Goal: Check status: Check status

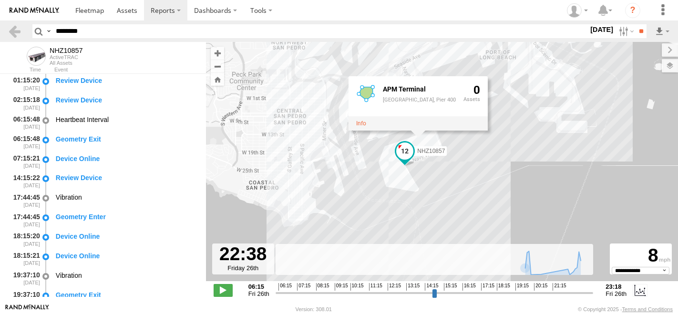
select select "**********"
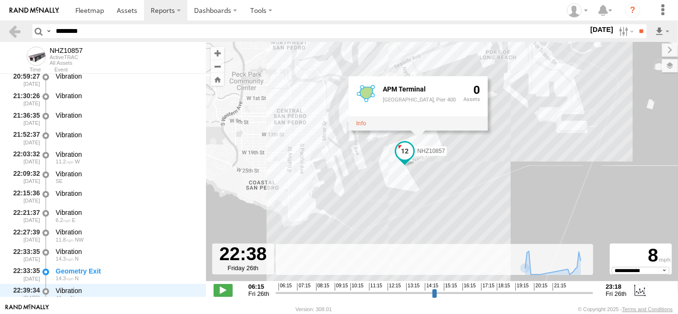
type input "********"
click at [635, 24] on input "**" at bounding box center [640, 31] width 11 height 14
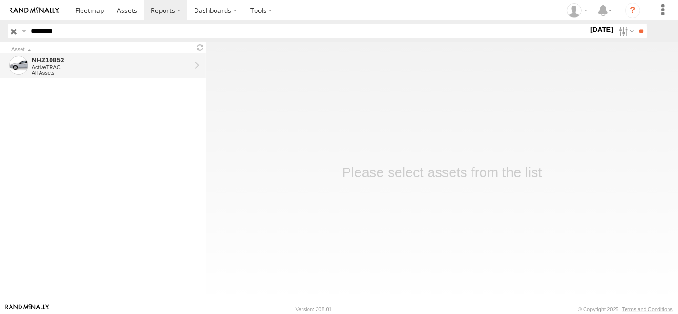
click at [85, 56] on div "NHZ10852" at bounding box center [111, 60] width 159 height 9
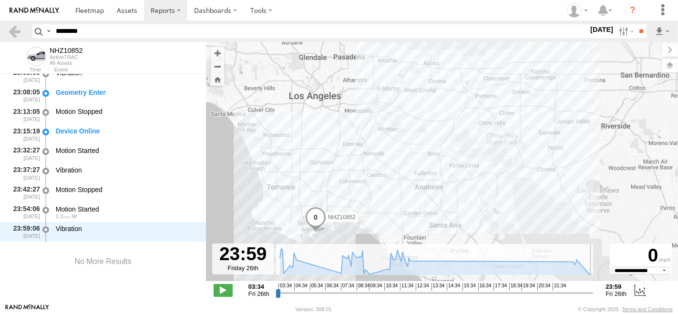
drag, startPoint x: 276, startPoint y: 294, endPoint x: 677, endPoint y: 311, distance: 401.8
click at [594, 297] on input "range" at bounding box center [435, 292] width 318 height 9
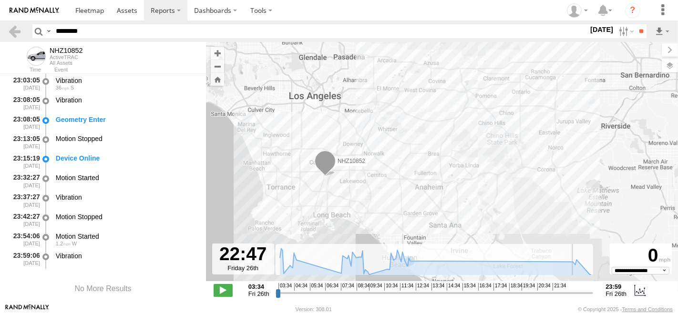
scroll to position [1988, 0]
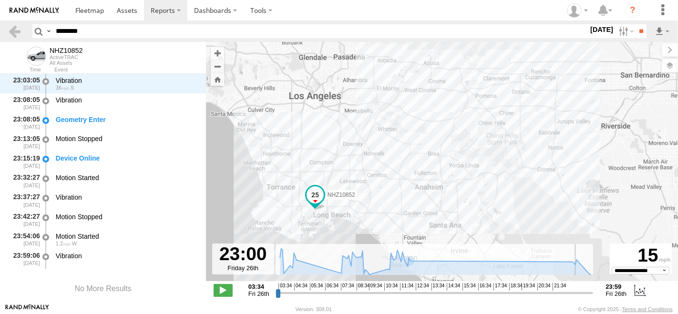
drag, startPoint x: 590, startPoint y: 291, endPoint x: 575, endPoint y: 291, distance: 14.3
type input "**********"
click at [575, 291] on input "range" at bounding box center [435, 292] width 318 height 9
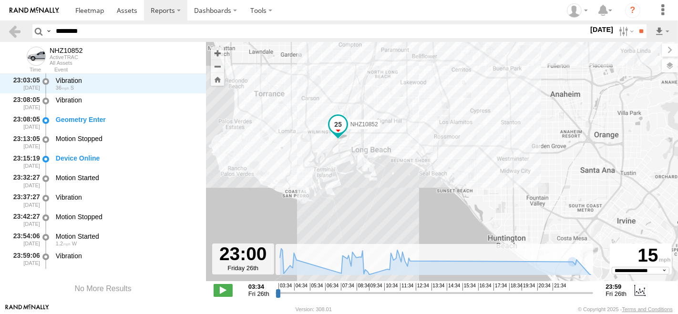
drag, startPoint x: 379, startPoint y: 168, endPoint x: 412, endPoint y: 149, distance: 38.0
click at [412, 149] on div "NHZ10852" at bounding box center [442, 166] width 472 height 249
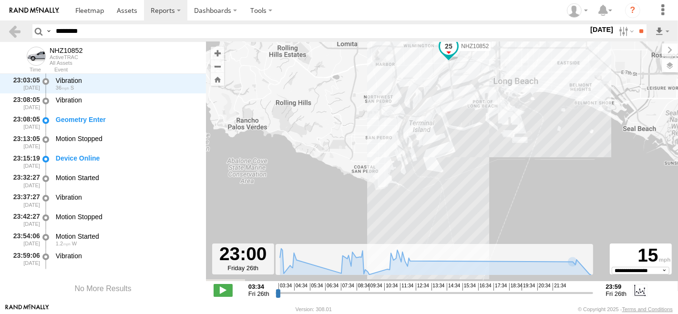
drag, startPoint x: 325, startPoint y: 193, endPoint x: 461, endPoint y: 169, distance: 137.5
click at [461, 169] on div "NHZ10852" at bounding box center [442, 166] width 472 height 249
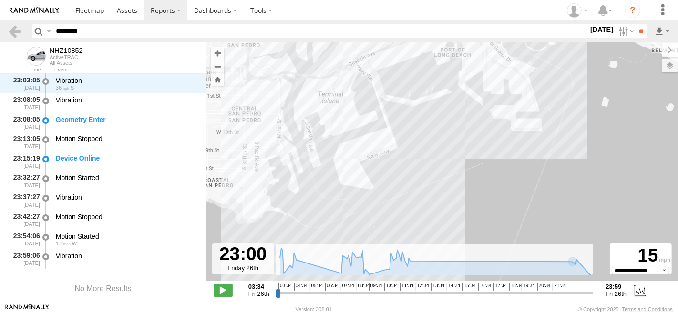
drag, startPoint x: 515, startPoint y: 157, endPoint x: 447, endPoint y: 177, distance: 70.7
click at [447, 177] on div "NHZ10852" at bounding box center [442, 166] width 472 height 249
click at [121, 124] on div "Geometry Enter" at bounding box center [126, 123] width 144 height 18
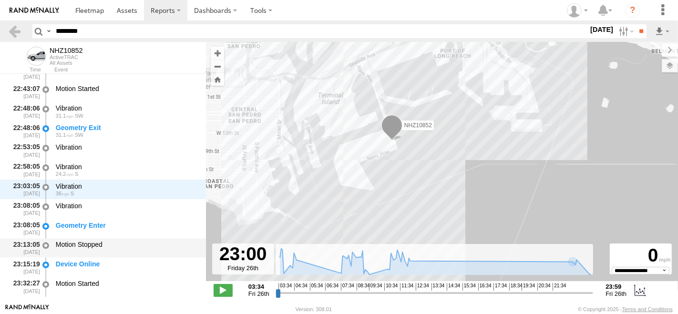
scroll to position [1935, 0]
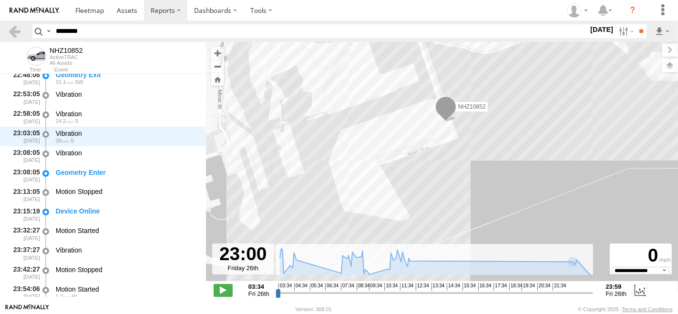
click at [367, 129] on div "NHZ10852" at bounding box center [442, 166] width 472 height 249
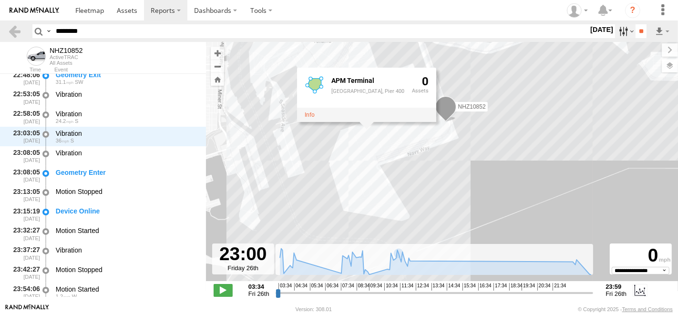
click at [621, 27] on label at bounding box center [625, 31] width 20 height 14
click at [0, 0] on label at bounding box center [0, 0] width 0 height 0
click at [637, 29] on input "**" at bounding box center [640, 31] width 11 height 14
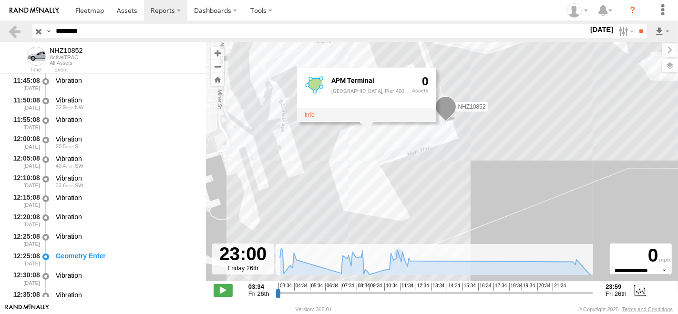
scroll to position [1504, 0]
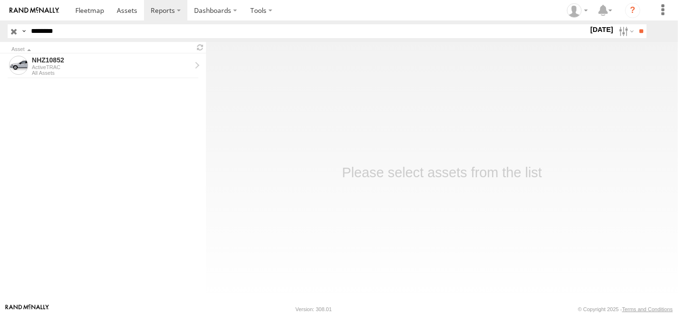
click at [87, 71] on div "All Assets" at bounding box center [111, 73] width 159 height 6
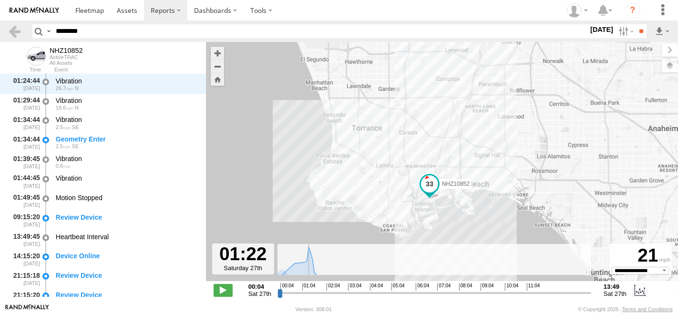
scroll to position [195, 0]
drag, startPoint x: 280, startPoint y: 293, endPoint x: 308, endPoint y: 296, distance: 28.3
click at [308, 296] on input "range" at bounding box center [434, 292] width 314 height 9
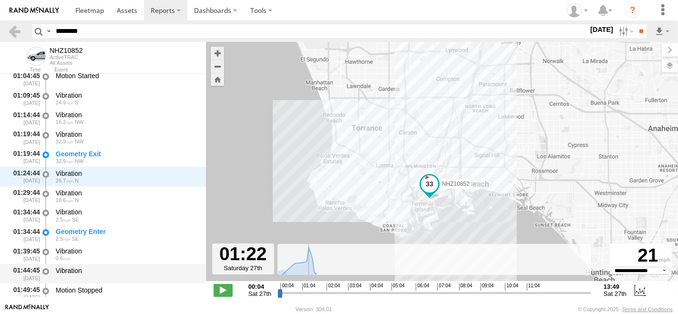
scroll to position [0, 0]
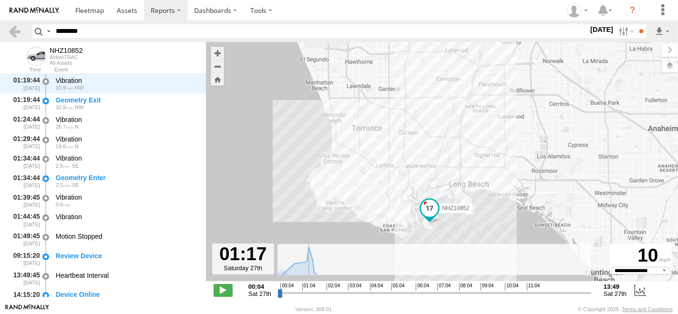
click at [307, 291] on input "range" at bounding box center [434, 292] width 314 height 9
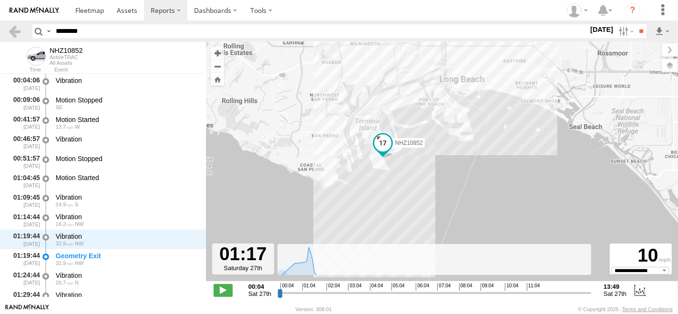
drag, startPoint x: 481, startPoint y: 235, endPoint x: 455, endPoint y: 170, distance: 69.3
click at [455, 170] on div "NHZ10852" at bounding box center [442, 166] width 472 height 249
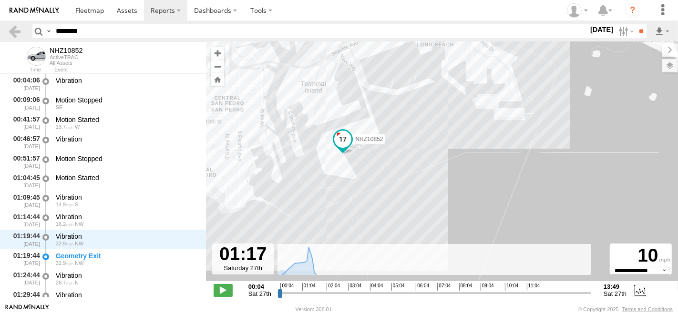
drag, startPoint x: 391, startPoint y: 130, endPoint x: 439, endPoint y: 151, distance: 52.3
click at [439, 151] on div "NHZ10852" at bounding box center [442, 166] width 472 height 249
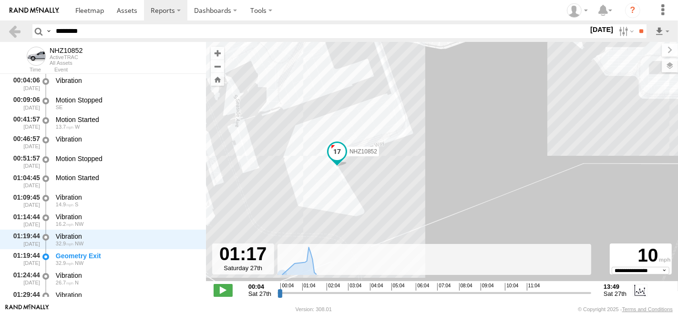
drag, startPoint x: 439, startPoint y: 150, endPoint x: 502, endPoint y: 142, distance: 64.4
click at [502, 142] on div "NHZ10852" at bounding box center [442, 166] width 472 height 249
click at [376, 102] on div "NHZ10852" at bounding box center [442, 166] width 472 height 249
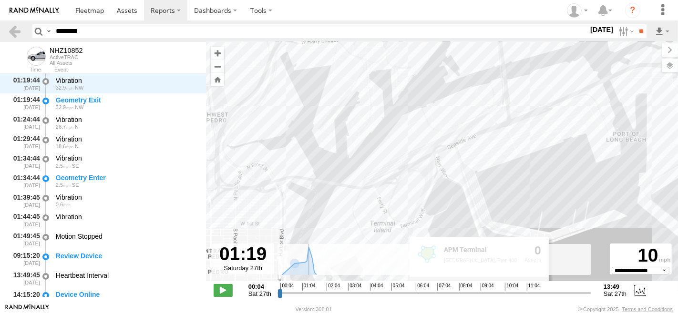
type input "**********"
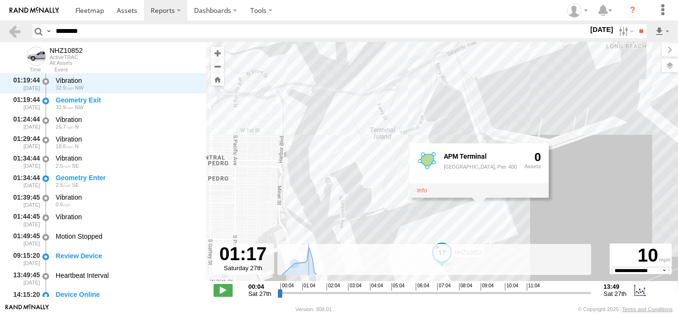
scroll to position [156, 0]
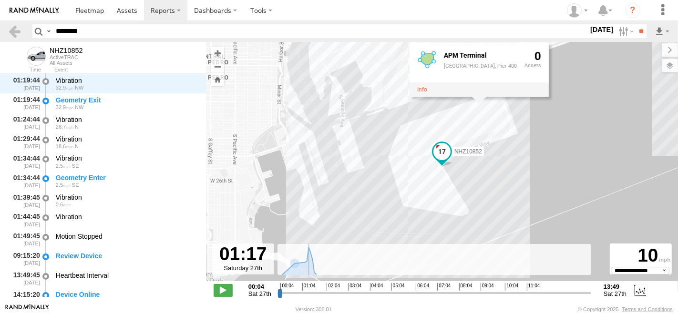
click at [307, 292] on input "range" at bounding box center [434, 292] width 314 height 9
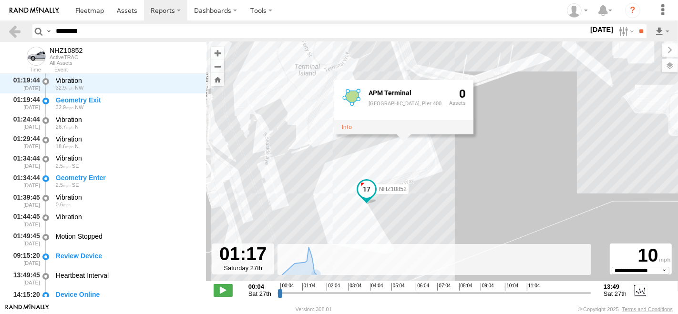
drag, startPoint x: 542, startPoint y: 105, endPoint x: 424, endPoint y: 72, distance: 122.3
click at [464, 143] on div "NHZ10852 APM Terminal APM Terminal, Pier 400 0" at bounding box center [442, 166] width 472 height 249
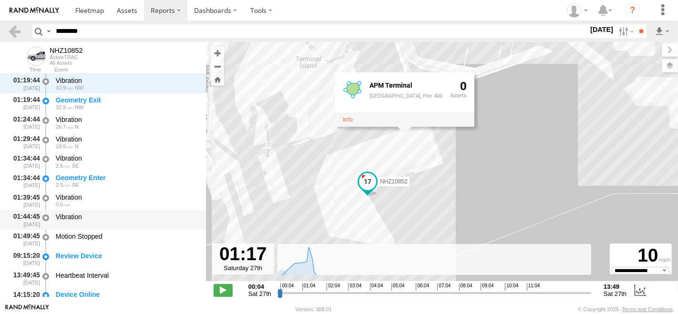
scroll to position [0, 0]
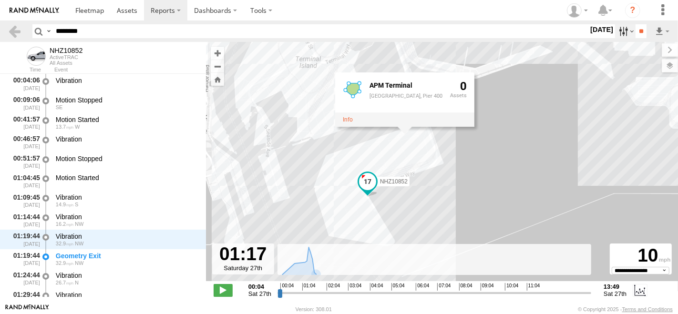
click at [618, 32] on label at bounding box center [625, 31] width 20 height 14
click at [0, 0] on label at bounding box center [0, 0] width 0 height 0
click at [637, 30] on input "**" at bounding box center [640, 31] width 11 height 14
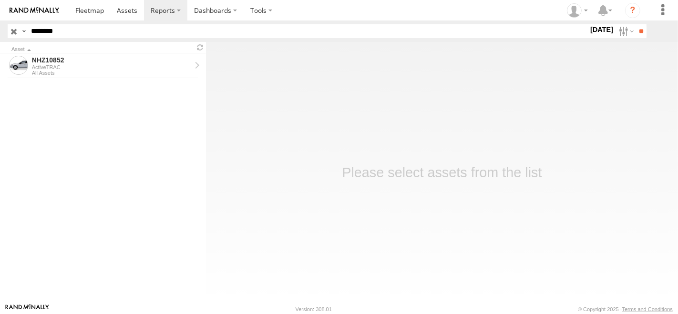
click at [110, 72] on div "All Assets" at bounding box center [111, 73] width 159 height 6
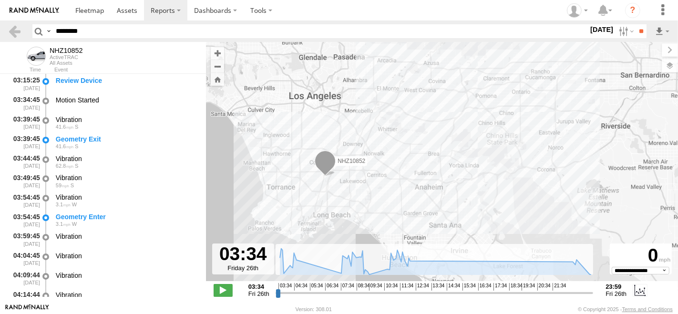
click at [519, 294] on input "range" at bounding box center [435, 292] width 318 height 9
drag, startPoint x: 519, startPoint y: 294, endPoint x: 576, endPoint y: 303, distance: 58.4
type input "**********"
click at [576, 297] on input "range" at bounding box center [435, 292] width 318 height 9
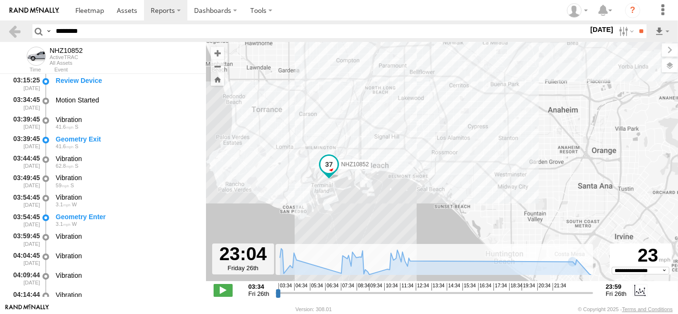
drag, startPoint x: 356, startPoint y: 205, endPoint x: 355, endPoint y: 168, distance: 36.7
click at [419, 174] on div "NHZ10852" at bounding box center [442, 166] width 472 height 249
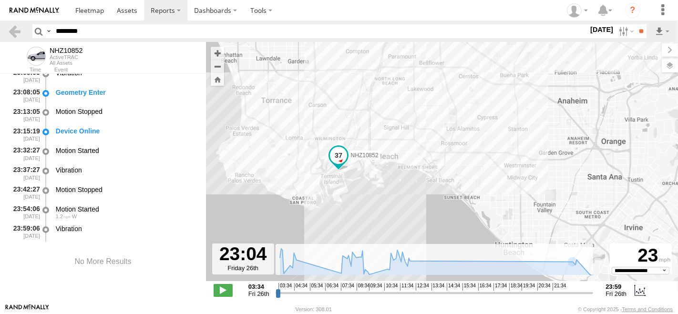
scroll to position [1963, 0]
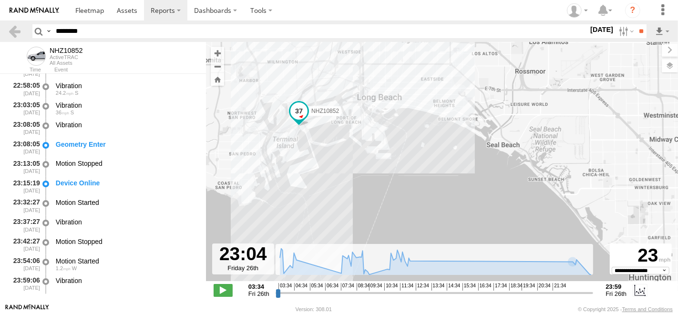
drag, startPoint x: 383, startPoint y: 169, endPoint x: 479, endPoint y: 151, distance: 97.5
click at [479, 151] on div "NHZ10852" at bounding box center [442, 166] width 472 height 249
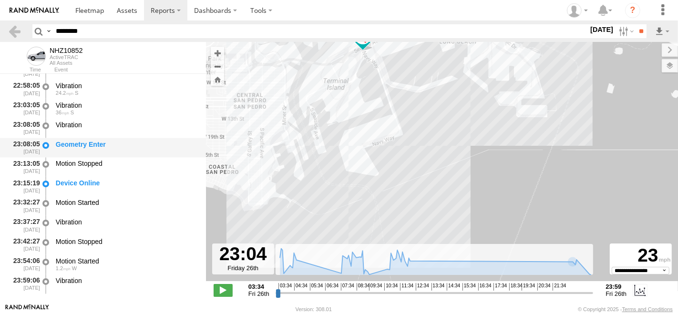
click at [75, 145] on div "Geometry Enter" at bounding box center [126, 144] width 141 height 9
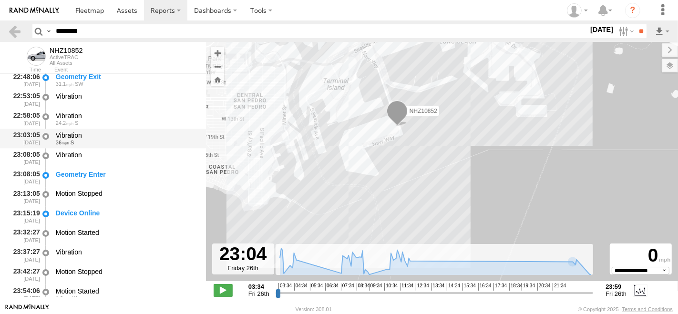
scroll to position [1909, 0]
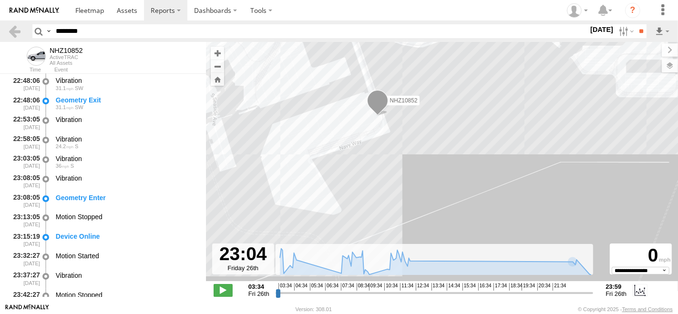
drag, startPoint x: 442, startPoint y: 126, endPoint x: 458, endPoint y: 155, distance: 32.8
click at [458, 155] on div "NHZ10852" at bounding box center [442, 166] width 472 height 249
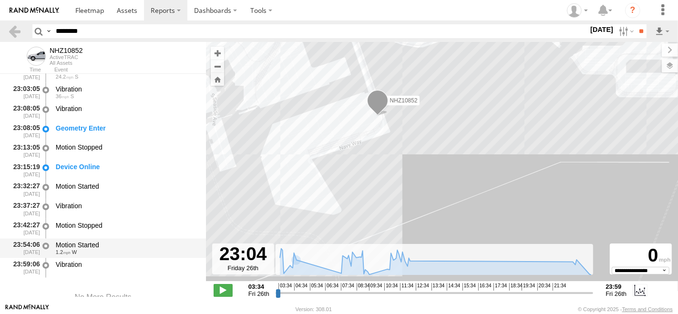
scroll to position [1963, 0]
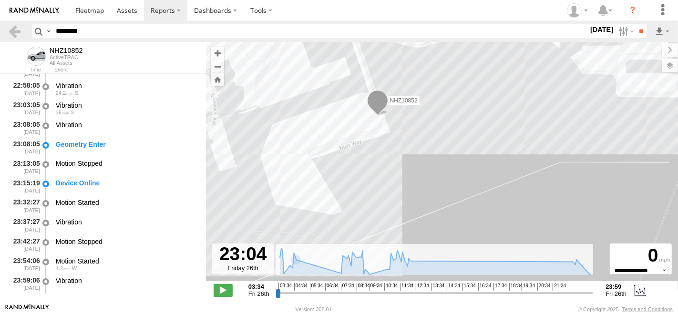
click at [323, 111] on div "NHZ10852" at bounding box center [442, 166] width 472 height 249
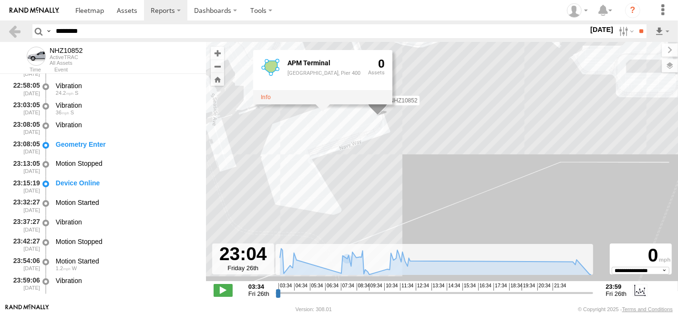
click at [95, 26] on input "********" at bounding box center [320, 31] width 536 height 14
paste input "text"
type input "********"
click at [623, 31] on label at bounding box center [625, 31] width 20 height 14
click at [0, 0] on label at bounding box center [0, 0] width 0 height 0
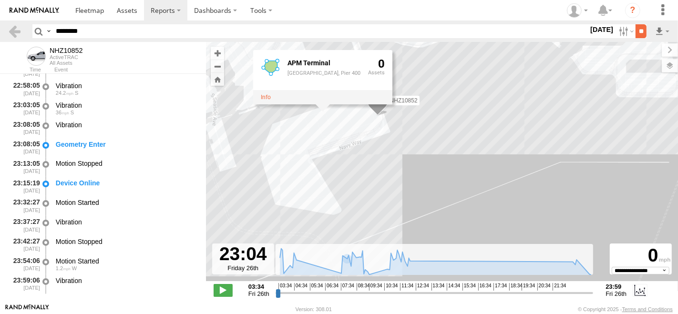
click at [645, 36] on input "**" at bounding box center [640, 31] width 11 height 14
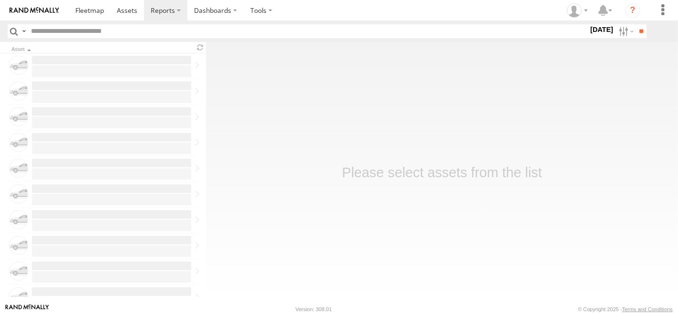
type input "********"
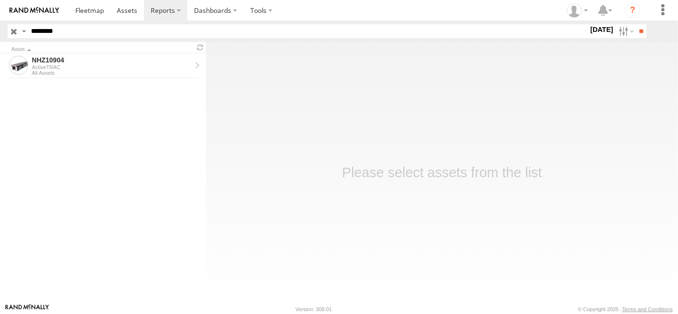
click at [78, 63] on div "NHZ10904" at bounding box center [111, 60] width 159 height 9
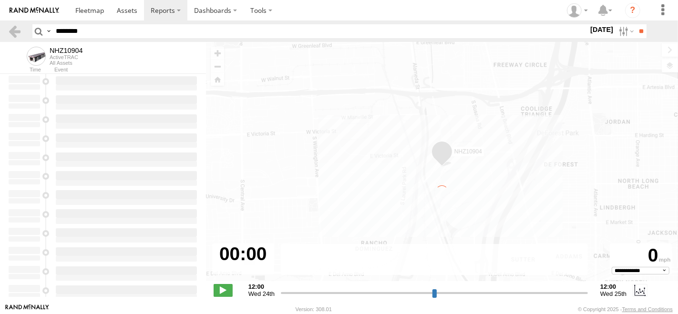
type input "**********"
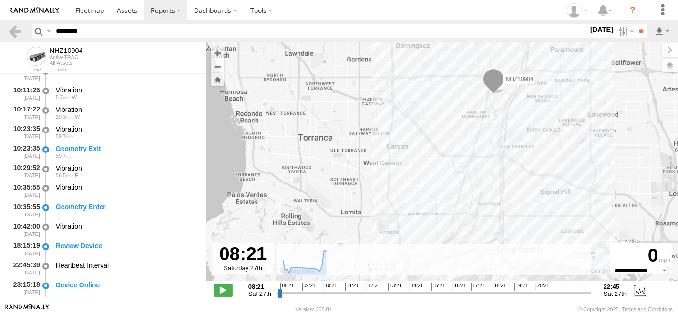
scroll to position [265, 0]
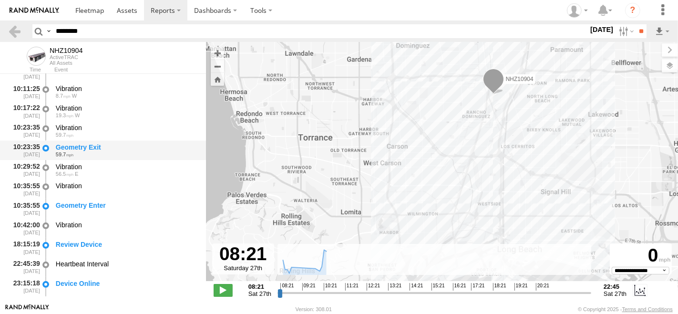
click at [118, 148] on div "Geometry Exit" at bounding box center [126, 147] width 141 height 9
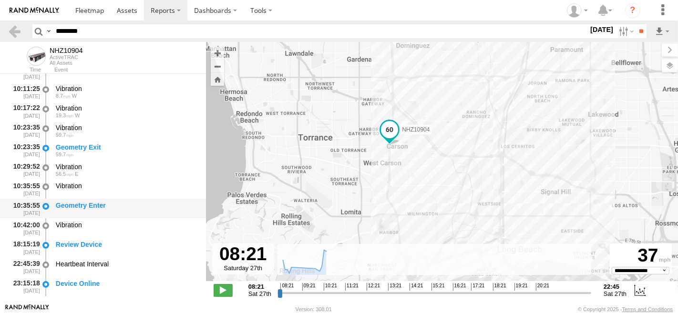
click at [102, 207] on div "Geometry Enter" at bounding box center [126, 205] width 141 height 9
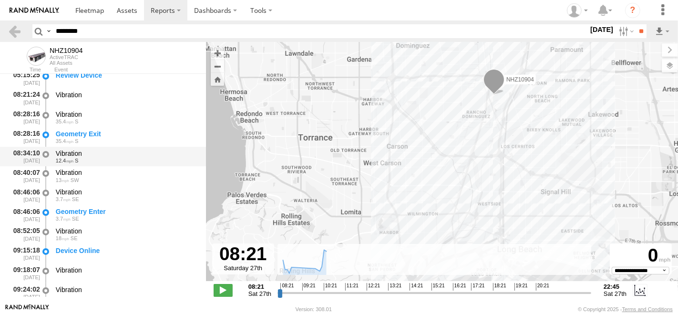
scroll to position [0, 0]
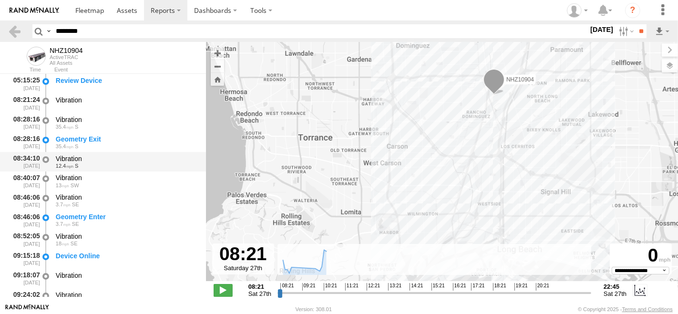
click at [99, 141] on div "Geometry Exit" at bounding box center [126, 139] width 141 height 9
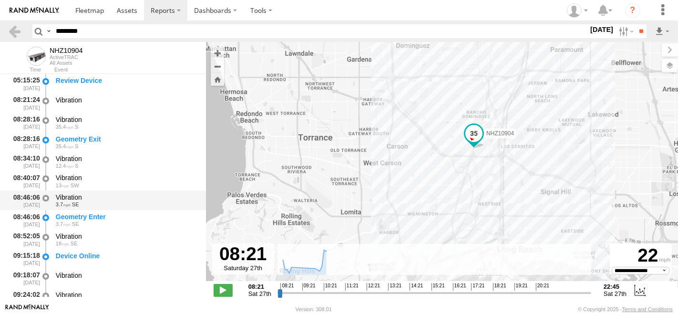
click at [102, 209] on div "Vibration 3.7 SE" at bounding box center [126, 201] width 144 height 18
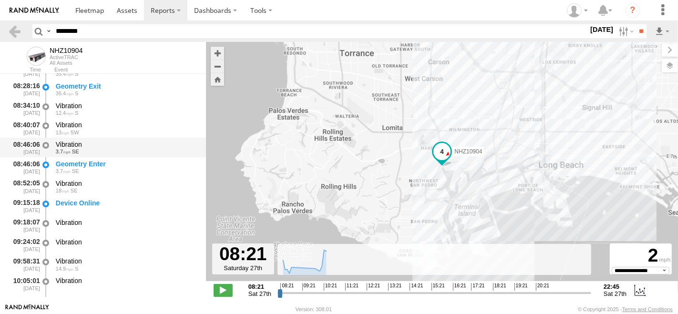
scroll to position [212, 0]
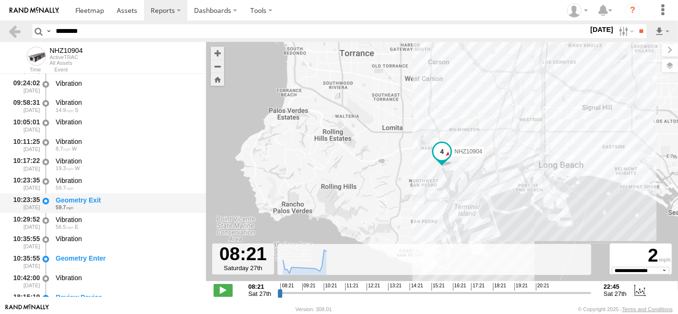
click at [106, 195] on div "Geometry Exit 59.7" at bounding box center [126, 204] width 144 height 18
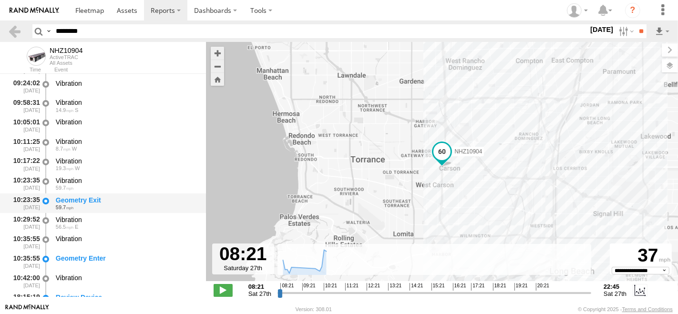
scroll to position [265, 0]
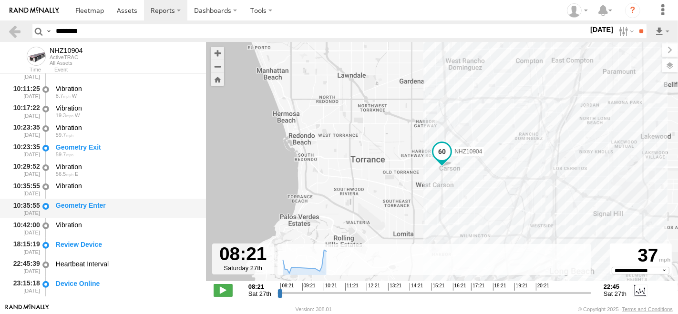
click at [102, 201] on div "Geometry Enter" at bounding box center [126, 209] width 144 height 18
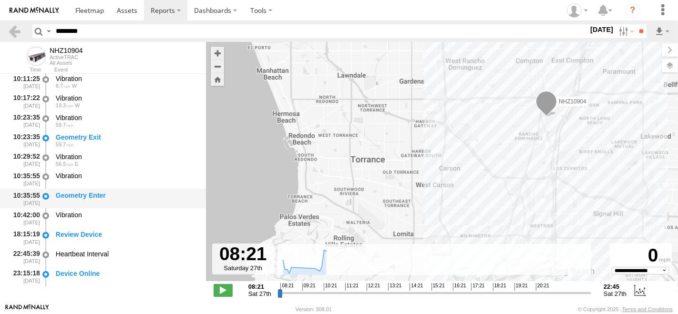
scroll to position [279, 0]
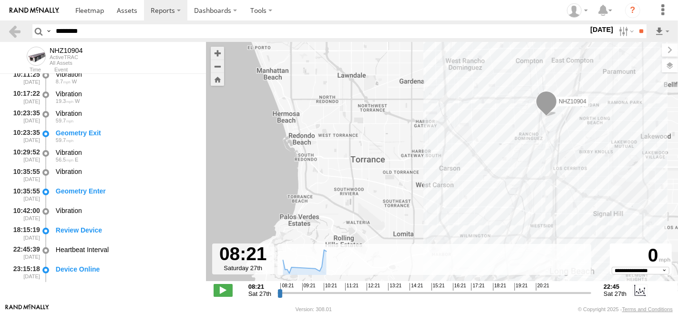
click at [113, 24] on input "********" at bounding box center [320, 31] width 536 height 14
paste input "text"
type input "********"
click at [615, 39] on header "Search Query Asset ID Asset Label Registration Manufacturer Model VIN Job ID" at bounding box center [339, 30] width 678 height 21
click at [619, 33] on label at bounding box center [625, 31] width 20 height 14
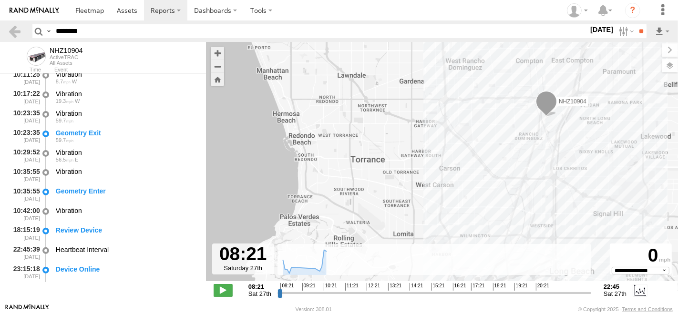
click at [0, 0] on label at bounding box center [0, 0] width 0 height 0
click at [643, 31] on input "**" at bounding box center [640, 31] width 11 height 14
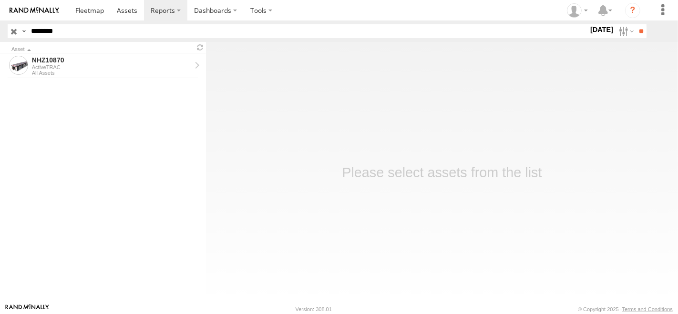
click at [118, 69] on div "ActiveTRAC" at bounding box center [111, 67] width 159 height 6
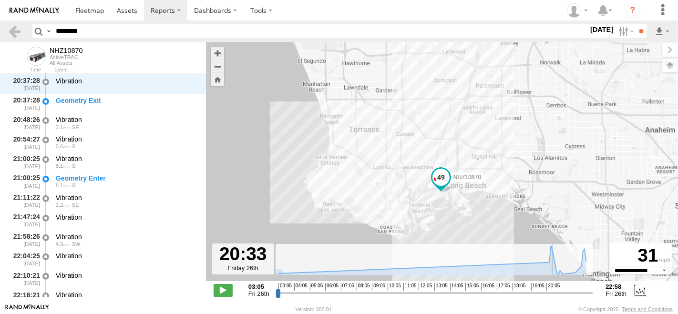
drag, startPoint x: 277, startPoint y: 292, endPoint x: 553, endPoint y: 299, distance: 276.1
type input "**********"
click at [553, 297] on input "range" at bounding box center [435, 292] width 318 height 9
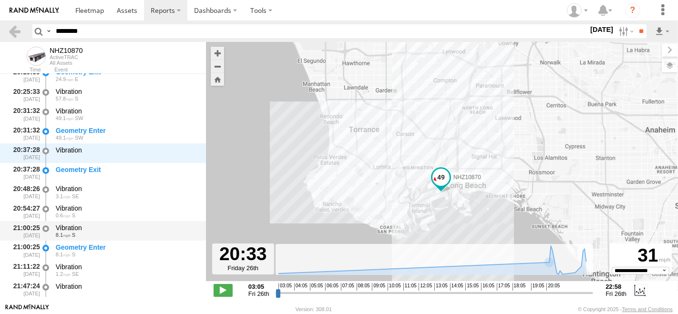
scroll to position [278, 0]
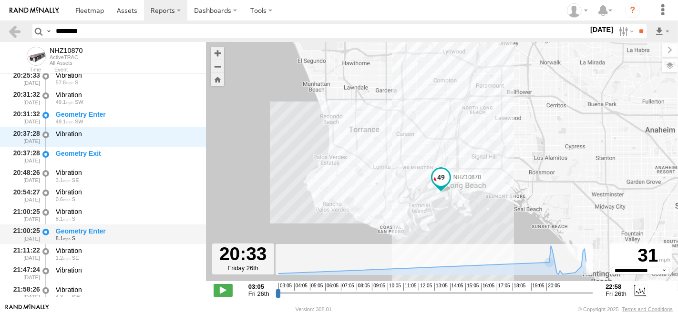
click at [111, 231] on div "Geometry Enter" at bounding box center [126, 231] width 141 height 9
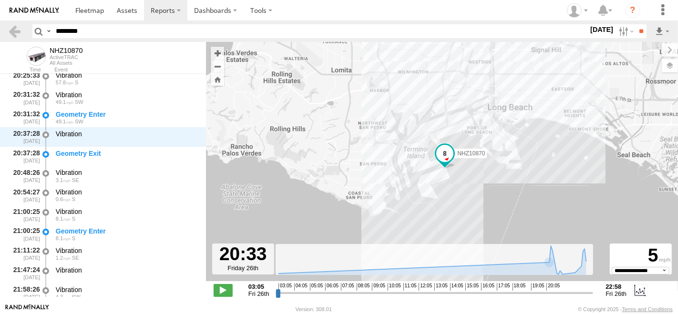
drag, startPoint x: 413, startPoint y: 215, endPoint x: 366, endPoint y: 116, distance: 109.4
click at [366, 116] on div "NHZ10870" at bounding box center [442, 166] width 472 height 249
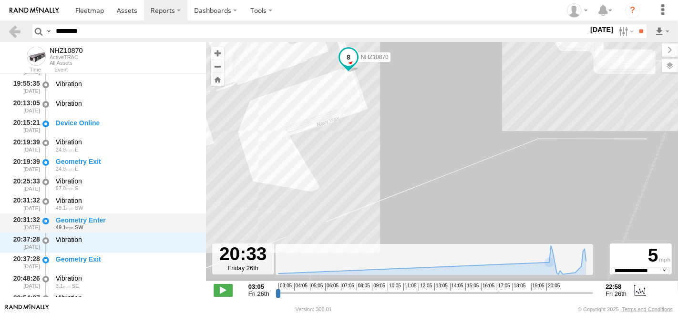
scroll to position [119, 0]
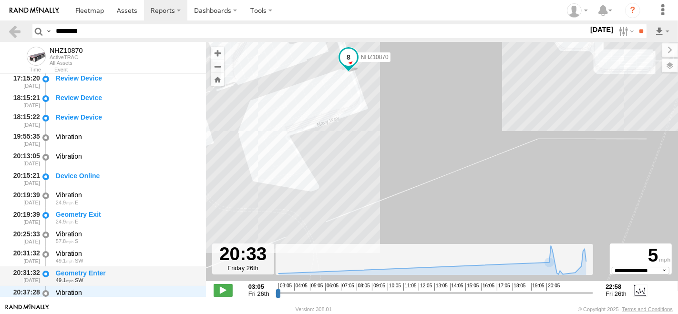
click at [94, 272] on div "Geometry Enter" at bounding box center [126, 273] width 141 height 9
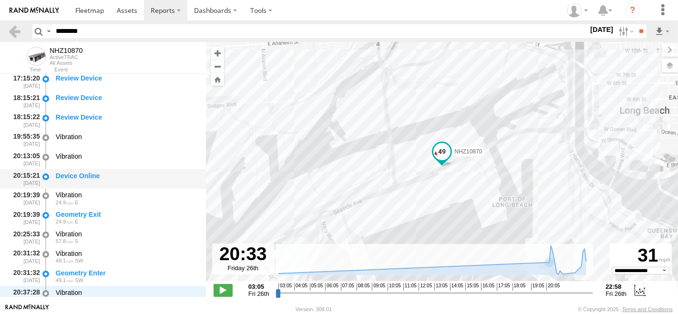
scroll to position [225, 0]
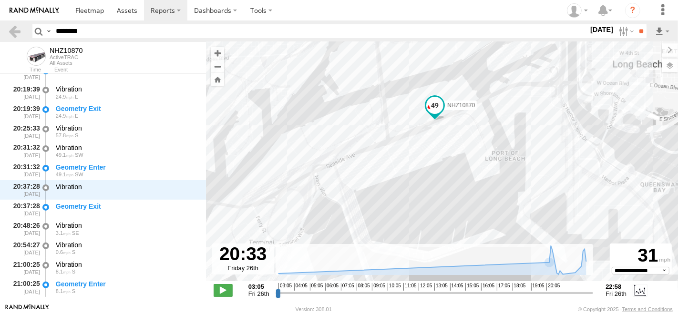
drag, startPoint x: 451, startPoint y: 224, endPoint x: 442, endPoint y: 169, distance: 55.9
click at [442, 169] on div "NHZ10870" at bounding box center [442, 166] width 472 height 249
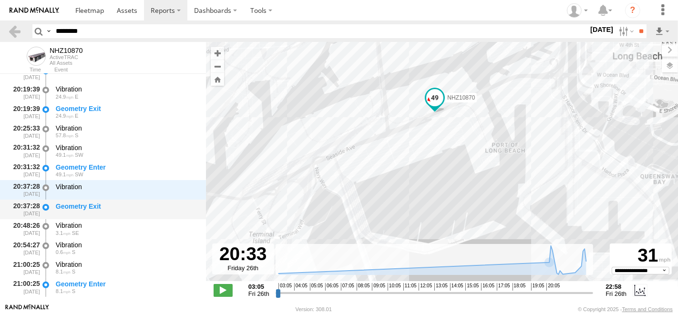
click at [111, 205] on div "Geometry Exit" at bounding box center [126, 206] width 141 height 9
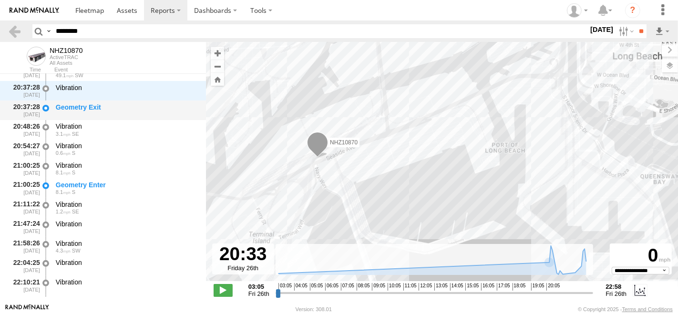
scroll to position [331, 0]
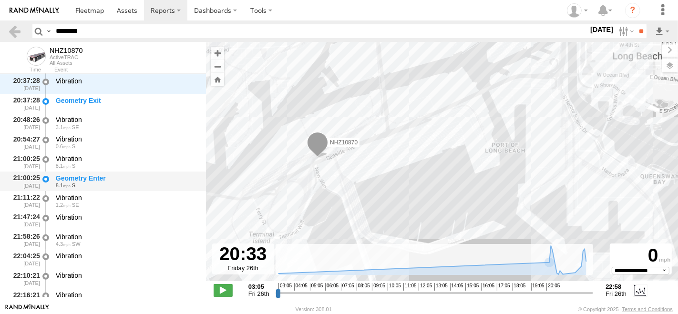
click at [109, 185] on div "8.1 S" at bounding box center [126, 186] width 141 height 6
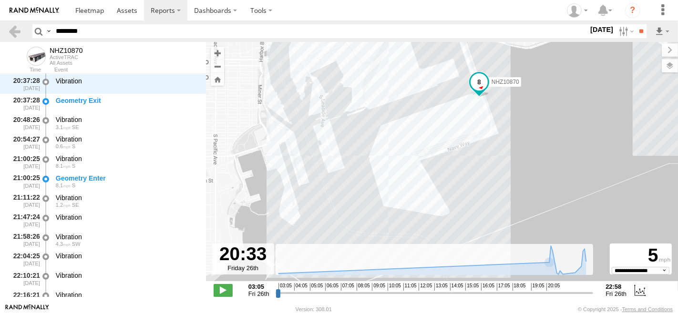
drag, startPoint x: 511, startPoint y: 189, endPoint x: 548, endPoint y: 113, distance: 84.2
click at [548, 113] on div "NHZ10870" at bounding box center [442, 166] width 472 height 249
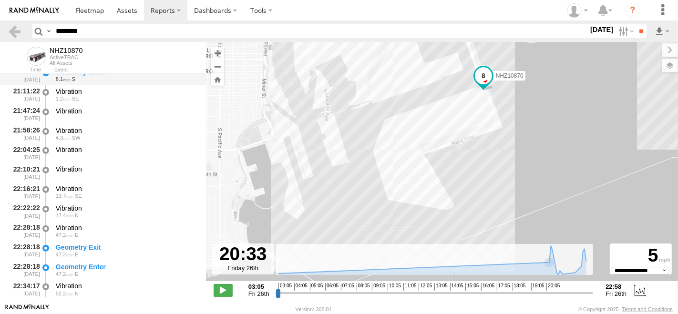
scroll to position [490, 0]
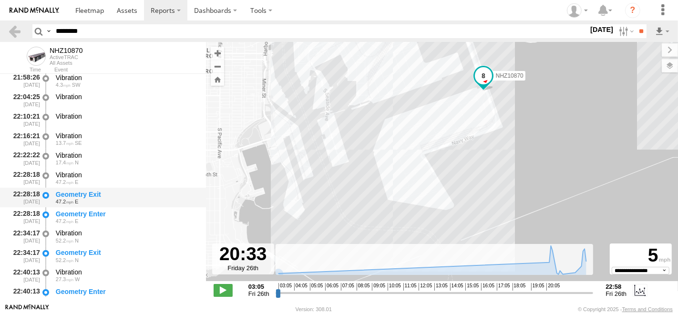
click at [92, 196] on div "Geometry Exit" at bounding box center [126, 194] width 141 height 9
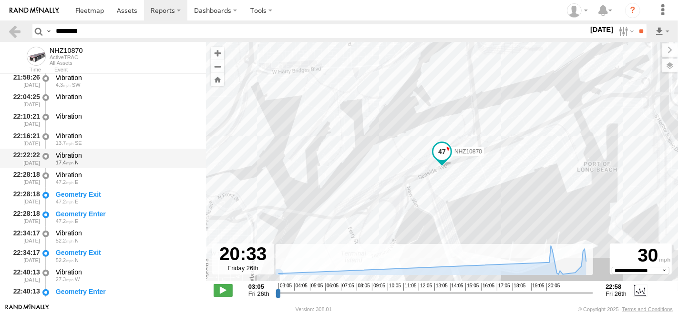
click at [82, 154] on div "Vibration" at bounding box center [126, 155] width 141 height 9
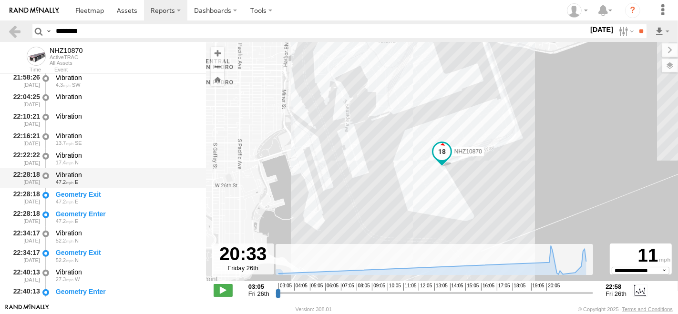
click at [92, 175] on div "Vibration" at bounding box center [126, 175] width 141 height 9
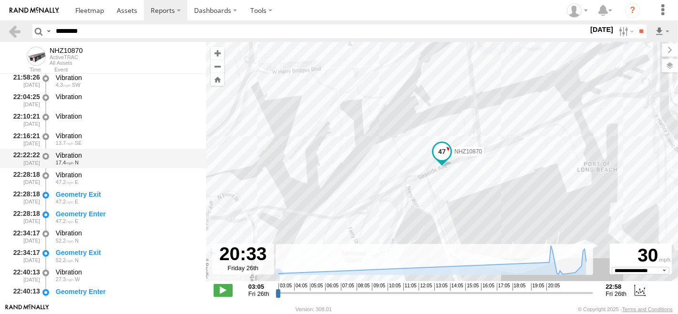
click at [90, 156] on div "Vibration" at bounding box center [126, 155] width 141 height 9
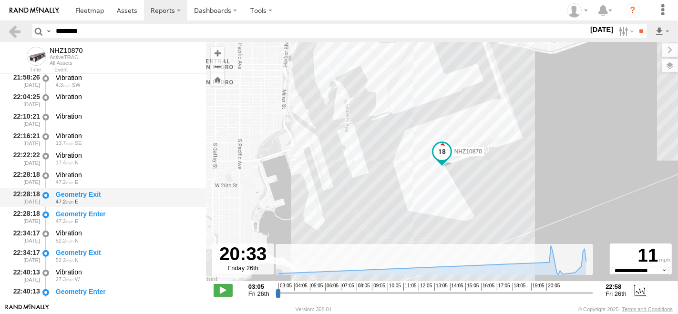
click at [114, 195] on div "Geometry Exit" at bounding box center [126, 194] width 141 height 9
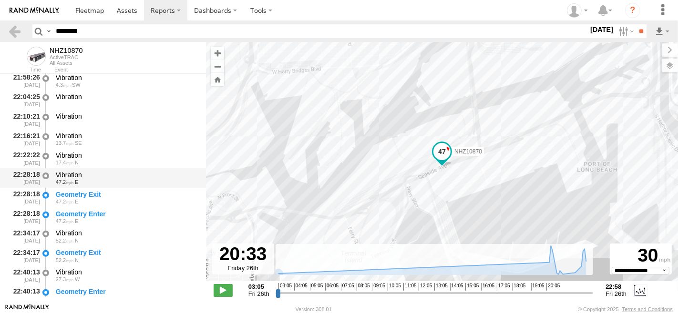
click at [109, 181] on div "47.2 E" at bounding box center [126, 182] width 141 height 6
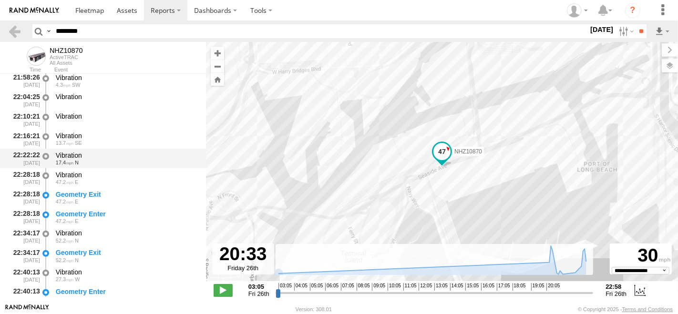
click at [106, 150] on div "Vibration 17.4 N" at bounding box center [126, 159] width 144 height 18
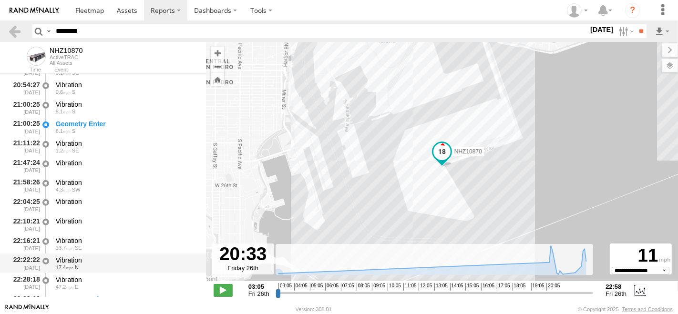
scroll to position [384, 0]
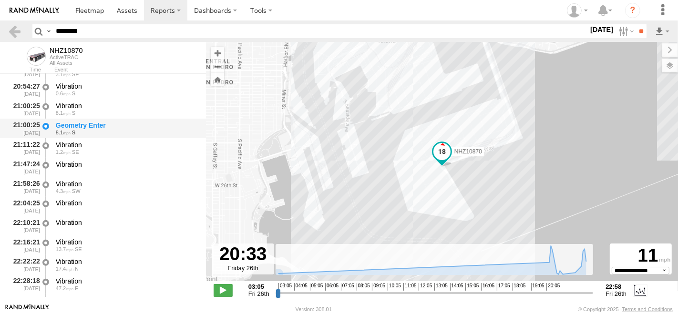
click at [113, 127] on div "Geometry Enter" at bounding box center [126, 125] width 141 height 9
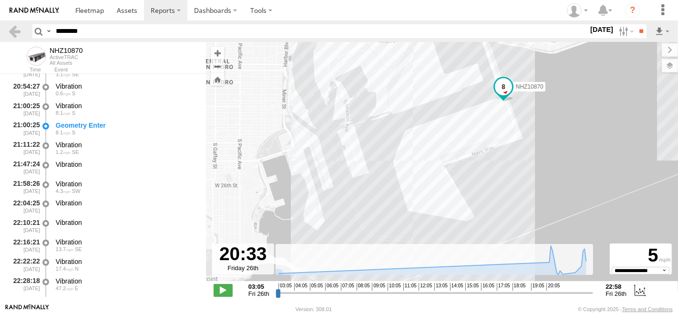
click at [80, 32] on input "********" at bounding box center [320, 31] width 536 height 14
paste input "text"
type input "********"
click at [635, 24] on input "**" at bounding box center [640, 31] width 11 height 14
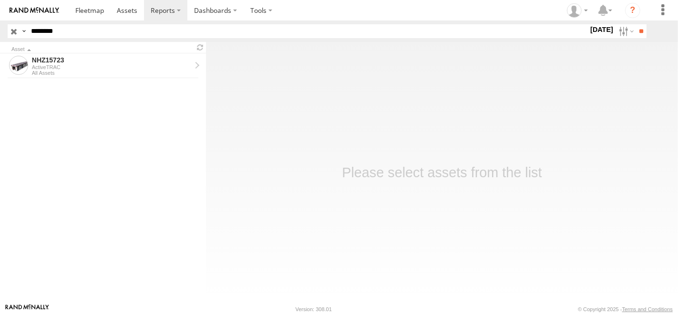
click at [126, 66] on div "ActiveTRAC" at bounding box center [111, 67] width 159 height 6
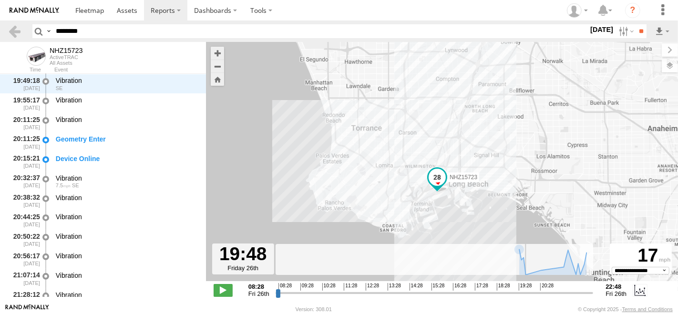
scroll to position [253, 0]
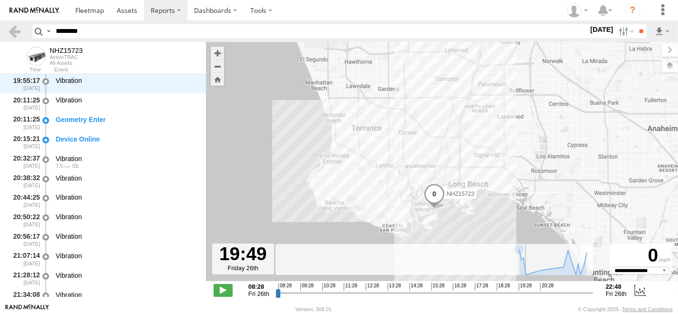
drag, startPoint x: 277, startPoint y: 293, endPoint x: 525, endPoint y: 273, distance: 249.2
click at [525, 288] on input "range" at bounding box center [435, 292] width 318 height 9
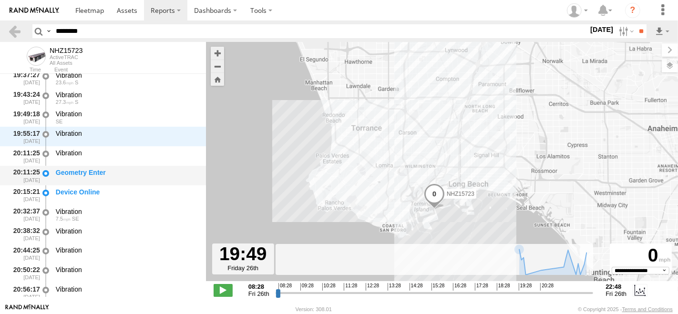
click at [128, 174] on div "Geometry Enter" at bounding box center [126, 172] width 141 height 9
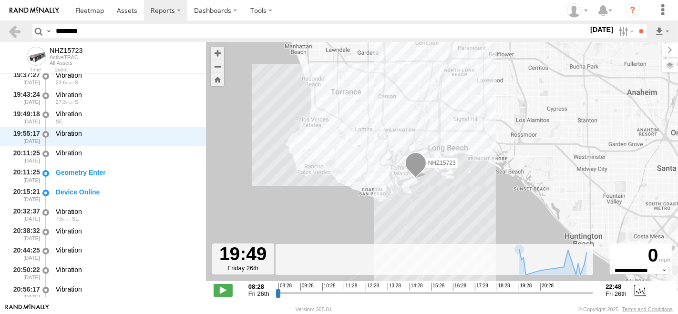
drag, startPoint x: 469, startPoint y: 224, endPoint x: 445, endPoint y: 183, distance: 47.4
click at [445, 183] on div "NHZ15723" at bounding box center [442, 166] width 472 height 249
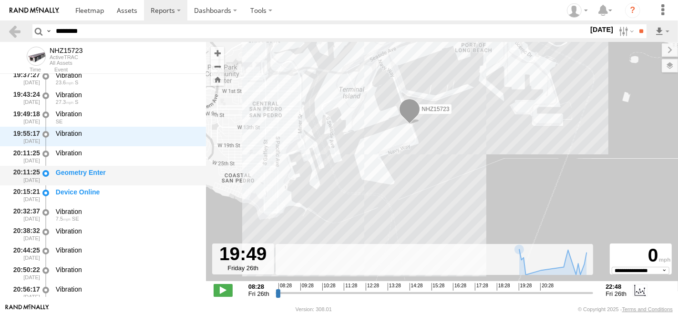
click at [105, 170] on div "Geometry Enter" at bounding box center [126, 172] width 141 height 9
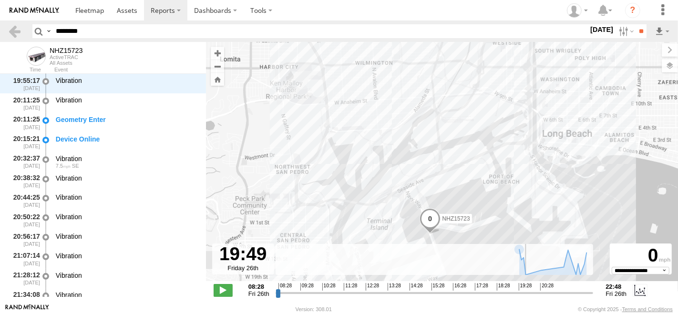
scroll to position [234, 0]
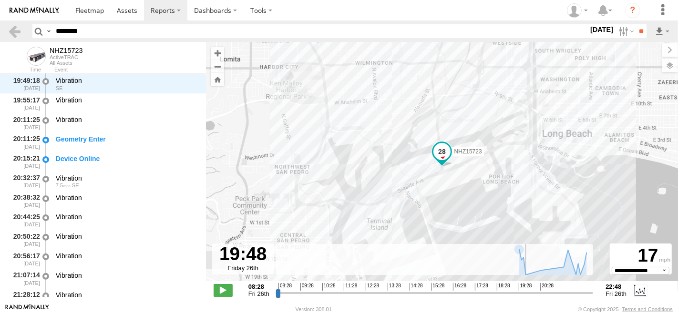
type input "**********"
click at [525, 294] on input "range" at bounding box center [435, 292] width 318 height 9
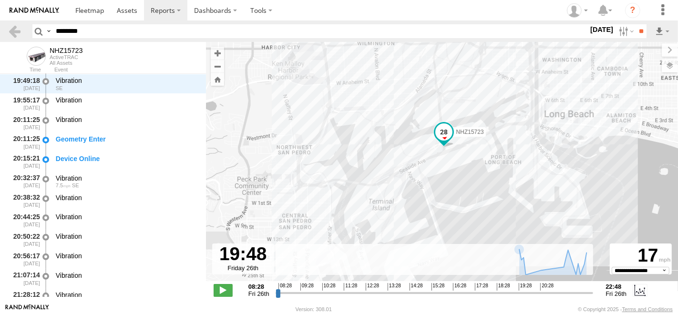
drag, startPoint x: 488, startPoint y: 171, endPoint x: 497, endPoint y: 96, distance: 75.8
click at [497, 96] on div "NHZ15723" at bounding box center [442, 166] width 472 height 249
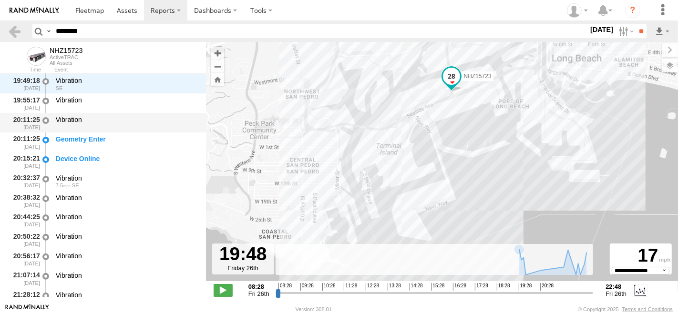
scroll to position [128, 0]
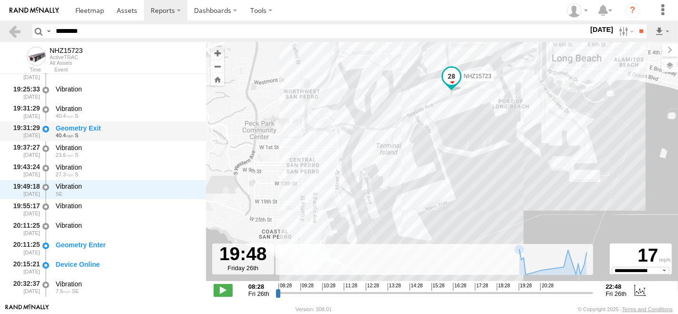
click at [121, 123] on div "Geometry Exit 40.4 S" at bounding box center [126, 132] width 144 height 18
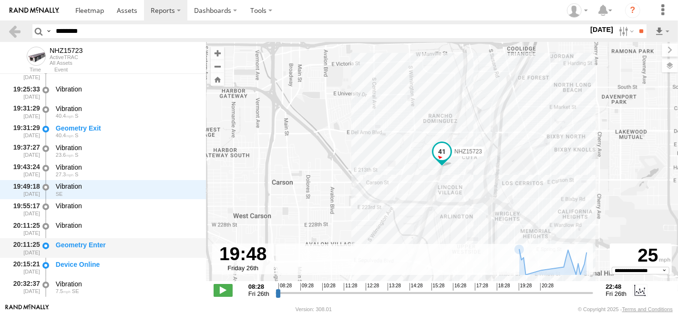
click at [109, 248] on div "Geometry Enter" at bounding box center [126, 245] width 141 height 9
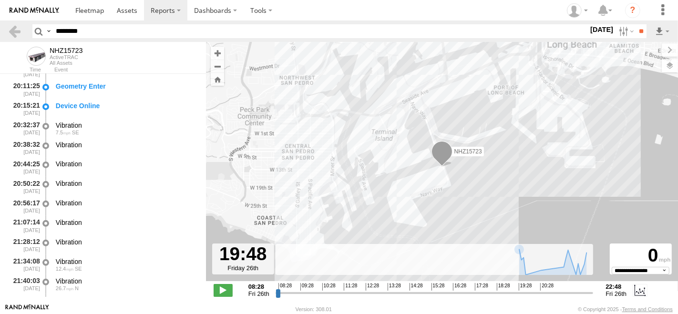
scroll to position [339, 0]
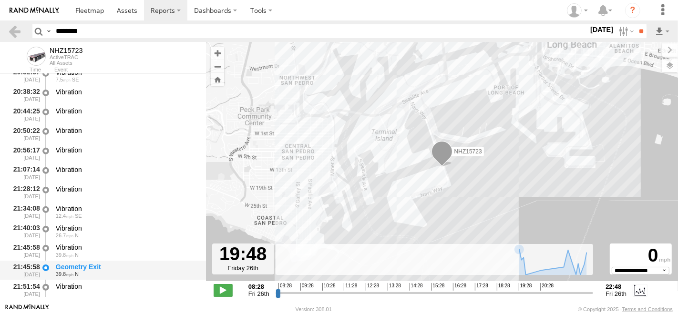
click at [109, 265] on div "Geometry Exit" at bounding box center [126, 267] width 141 height 9
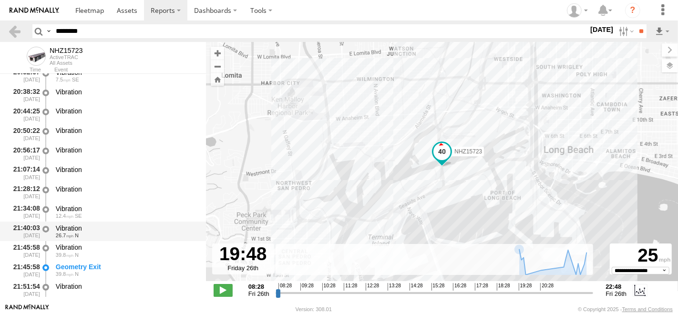
click at [90, 231] on div "Vibration" at bounding box center [126, 228] width 141 height 9
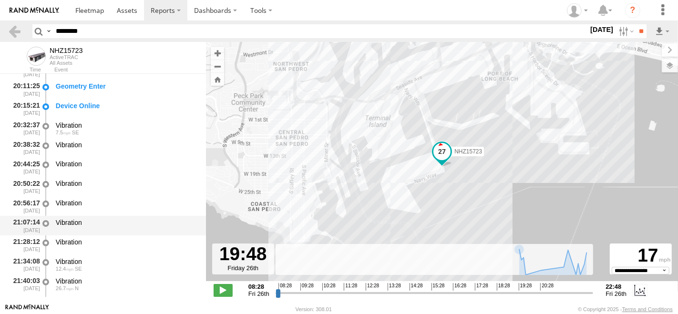
scroll to position [234, 0]
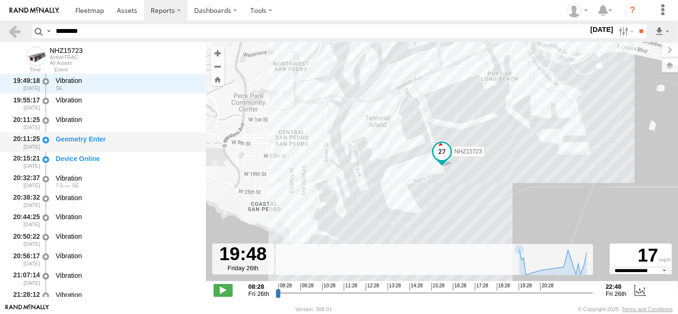
click at [114, 141] on div "Geometry Enter" at bounding box center [126, 139] width 141 height 9
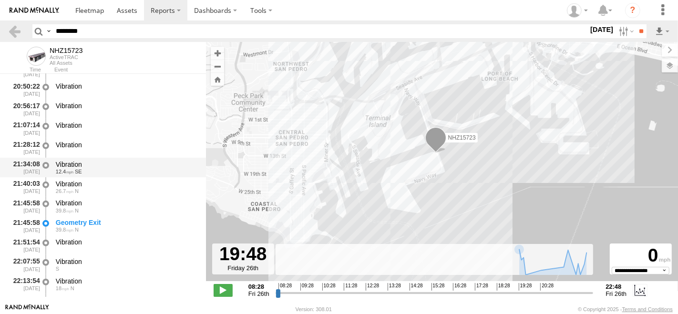
scroll to position [392, 0]
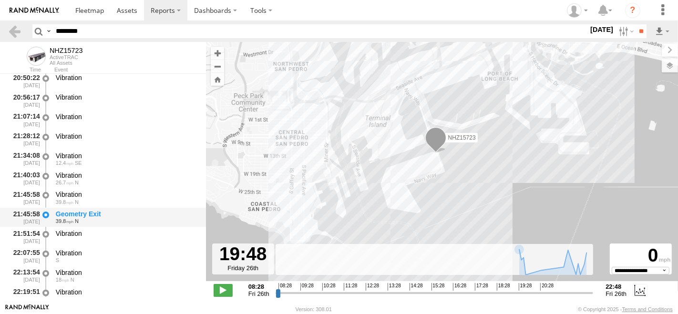
click at [98, 213] on div "Geometry Exit" at bounding box center [126, 214] width 141 height 9
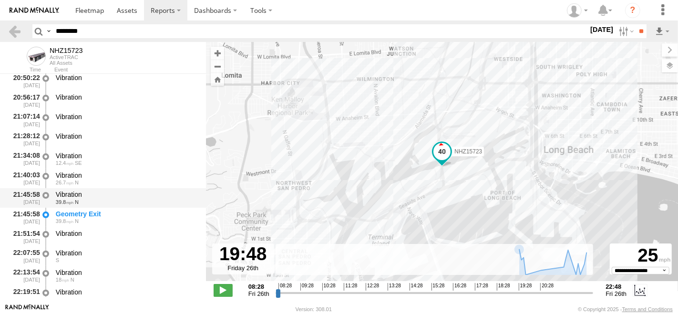
click at [98, 197] on div "Vibration" at bounding box center [126, 194] width 141 height 9
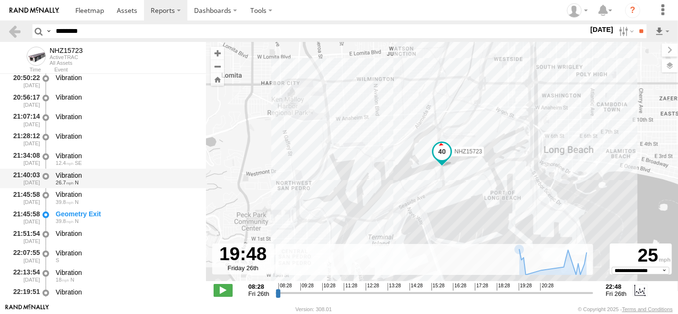
click at [102, 174] on div "Vibration" at bounding box center [126, 175] width 141 height 9
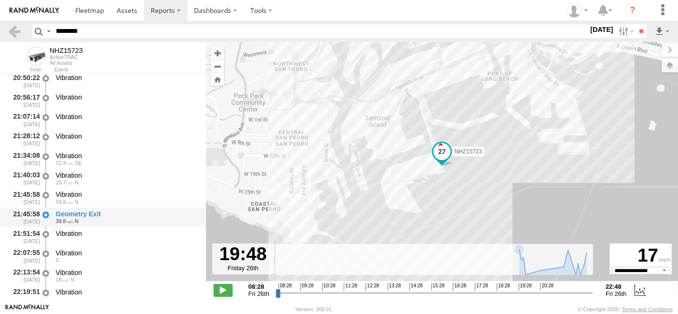
click at [99, 216] on div "Geometry Exit" at bounding box center [126, 214] width 141 height 9
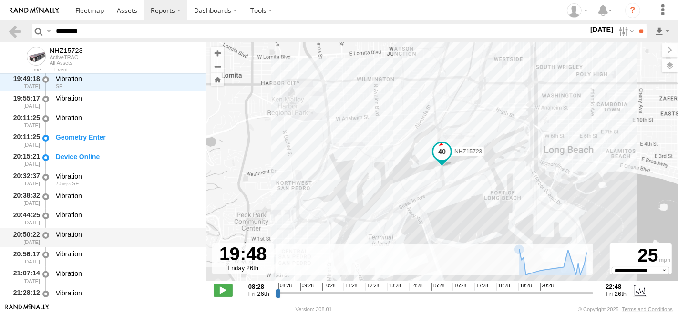
scroll to position [234, 0]
